Goal: Check status

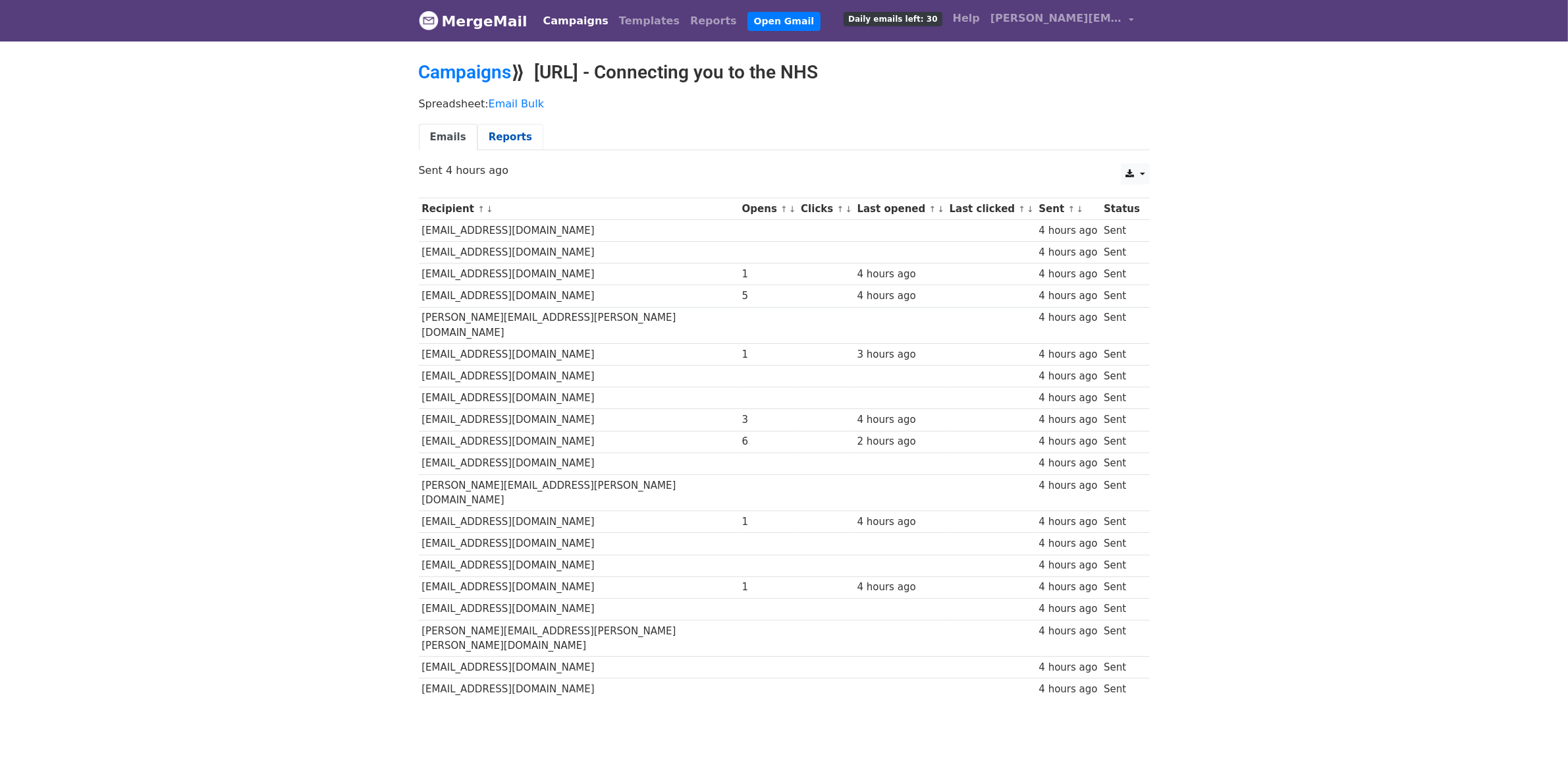
click at [503, 140] on link "Reports" at bounding box center [511, 138] width 66 height 27
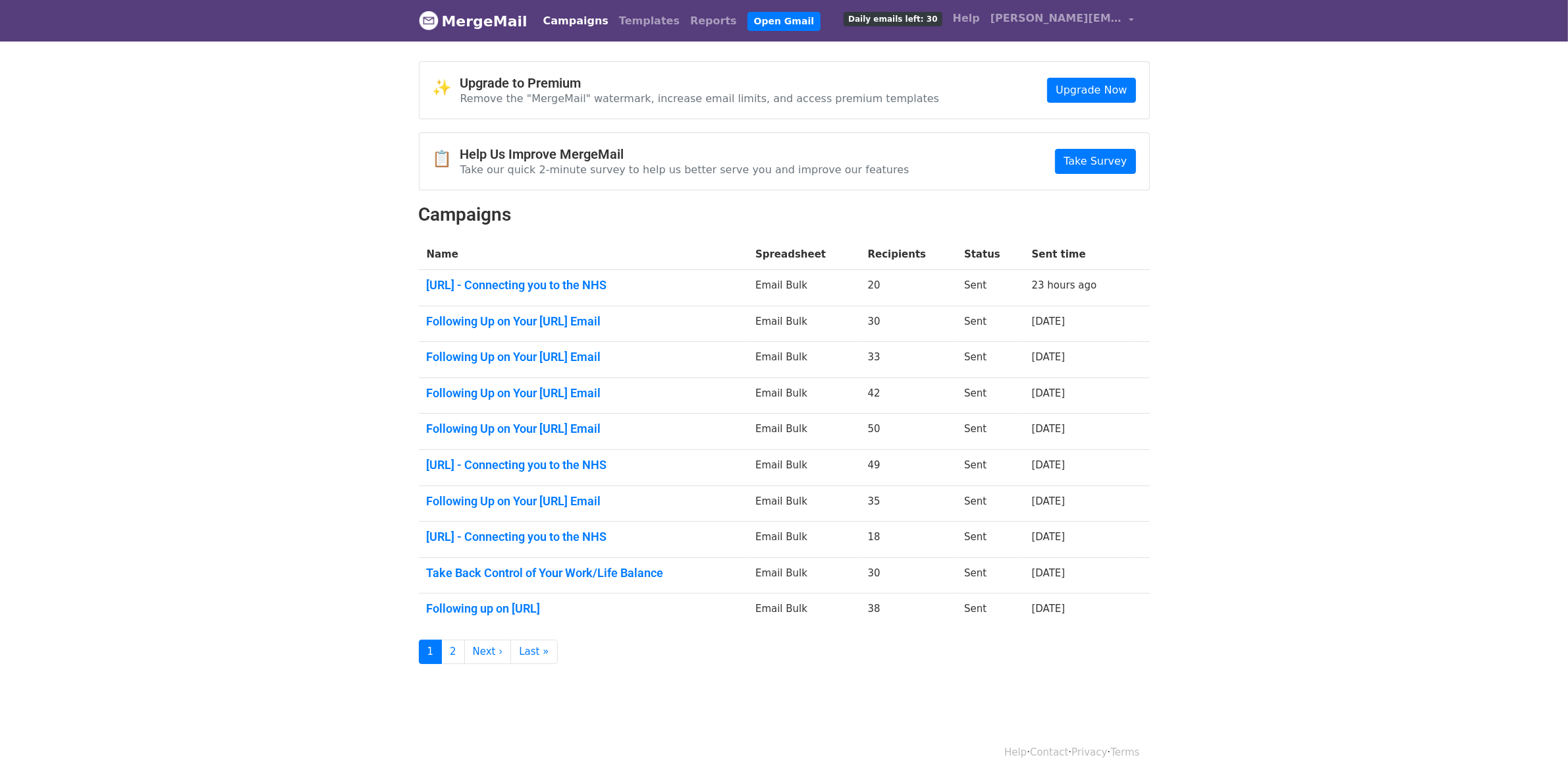
click at [1332, 34] on header "MergeMail Campaigns Templates Reports Open Gmail Daily emails left: 30 Help col…" at bounding box center [784, 20] width 1568 height 42
click at [580, 280] on link "Flexzo.Ai - Connecting you to the NHS" at bounding box center [584, 285] width 314 height 15
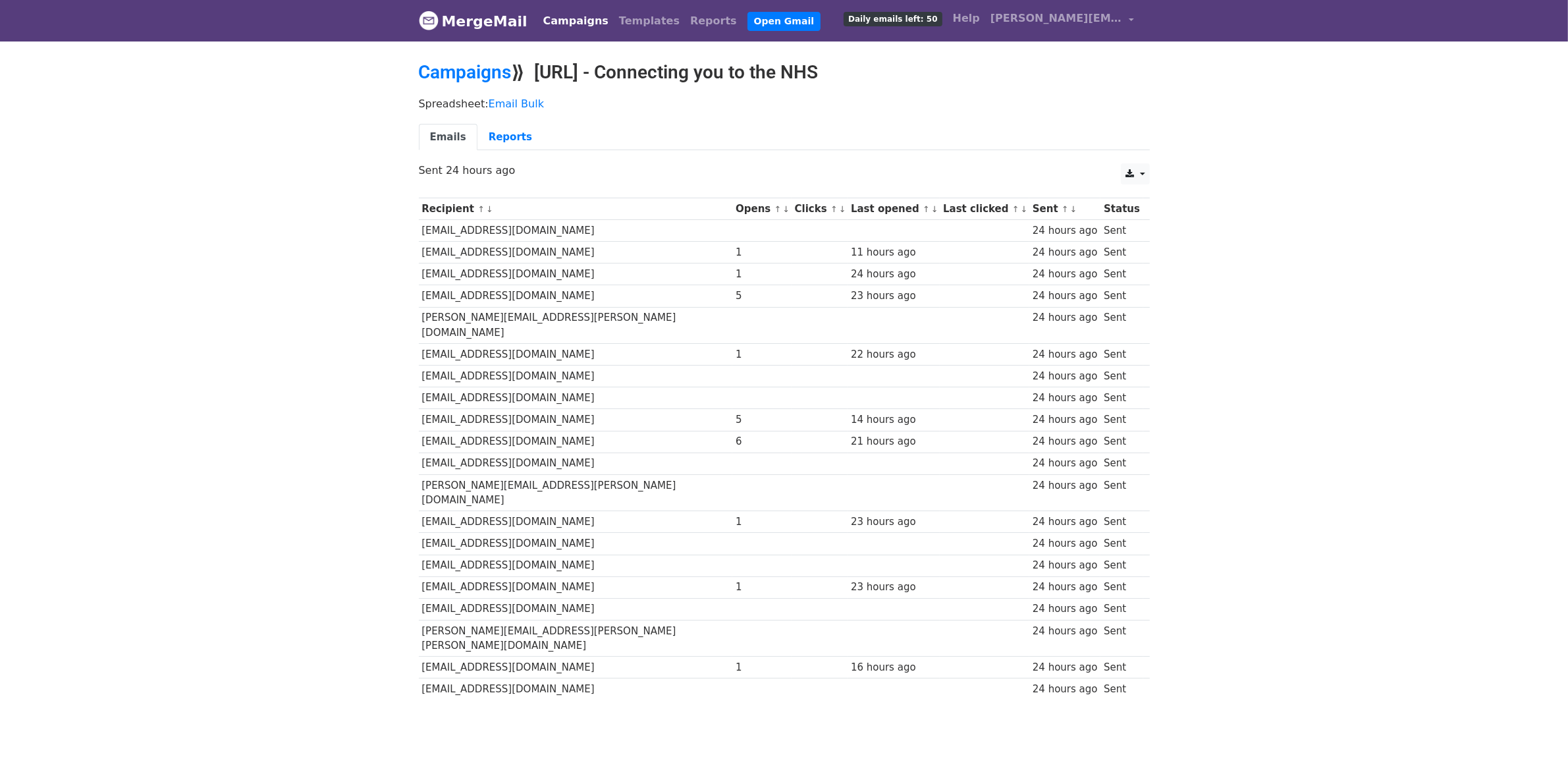
scroll to position [1, 0]
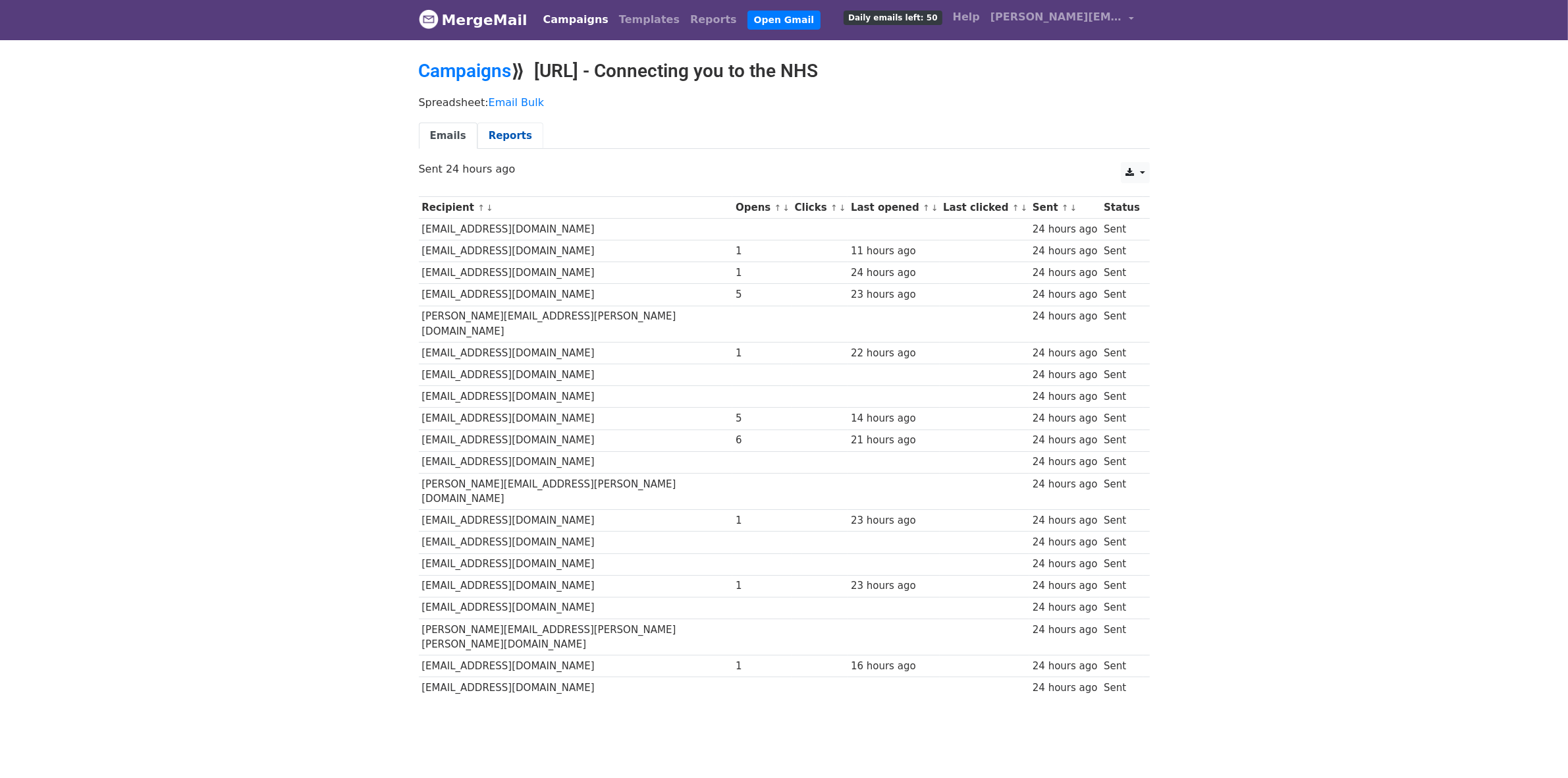
click at [504, 126] on link "Reports" at bounding box center [511, 136] width 66 height 27
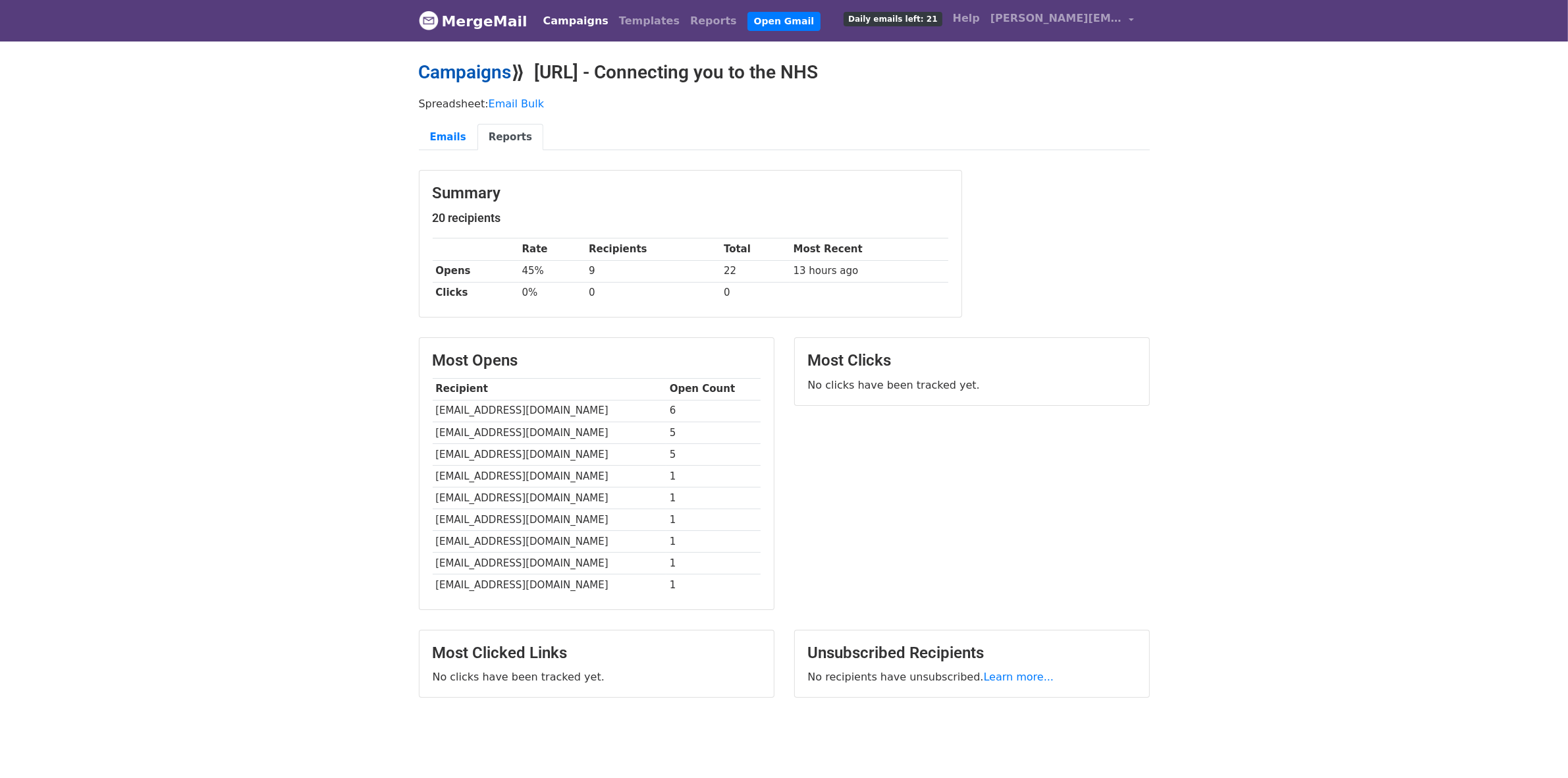
click at [480, 73] on link "Campaigns" at bounding box center [465, 72] width 93 height 21
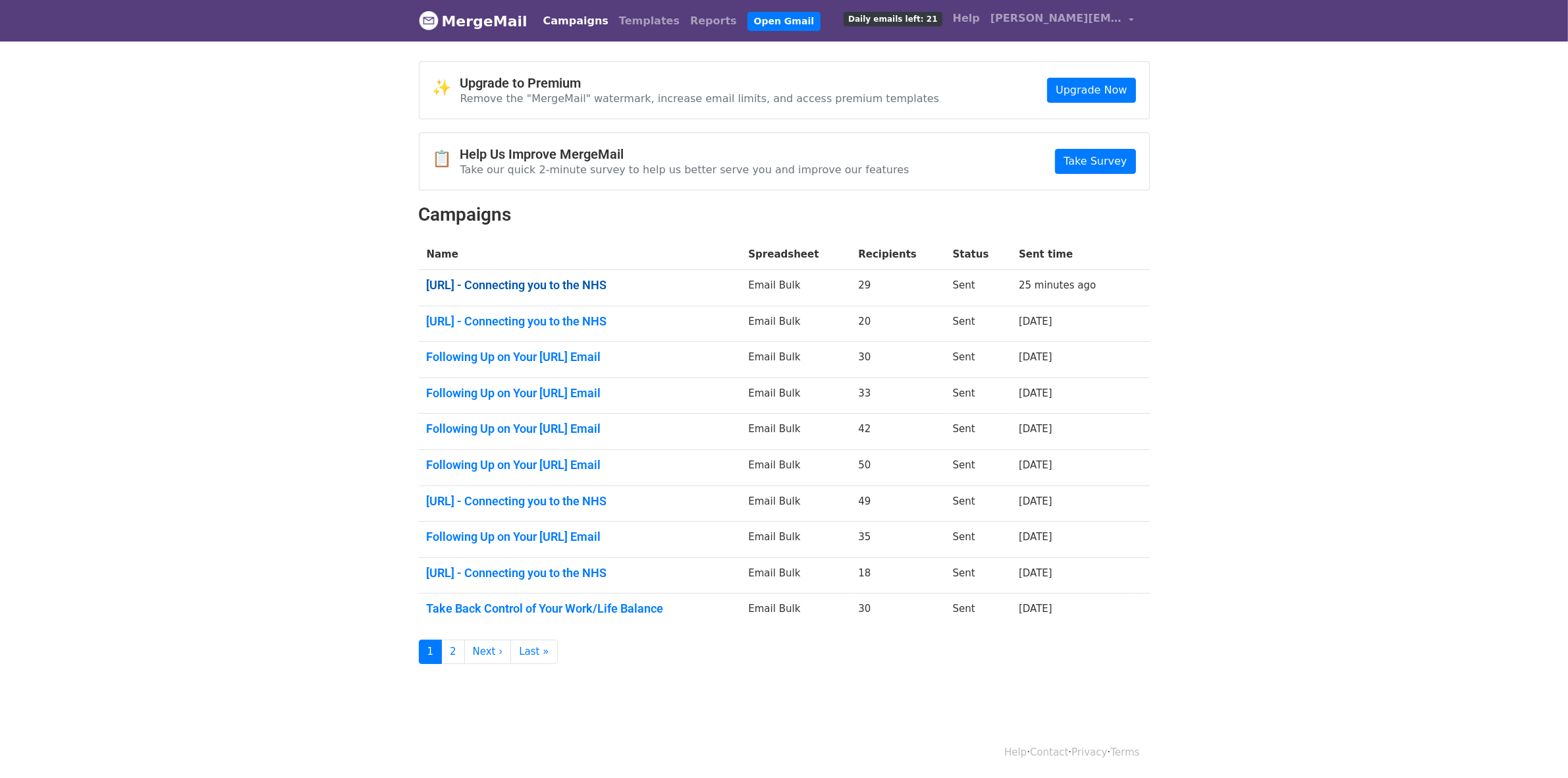
click at [574, 285] on link "Flexzo.Ai - Connecting you to the NHS" at bounding box center [580, 285] width 306 height 15
